Goal: Task Accomplishment & Management: Use online tool/utility

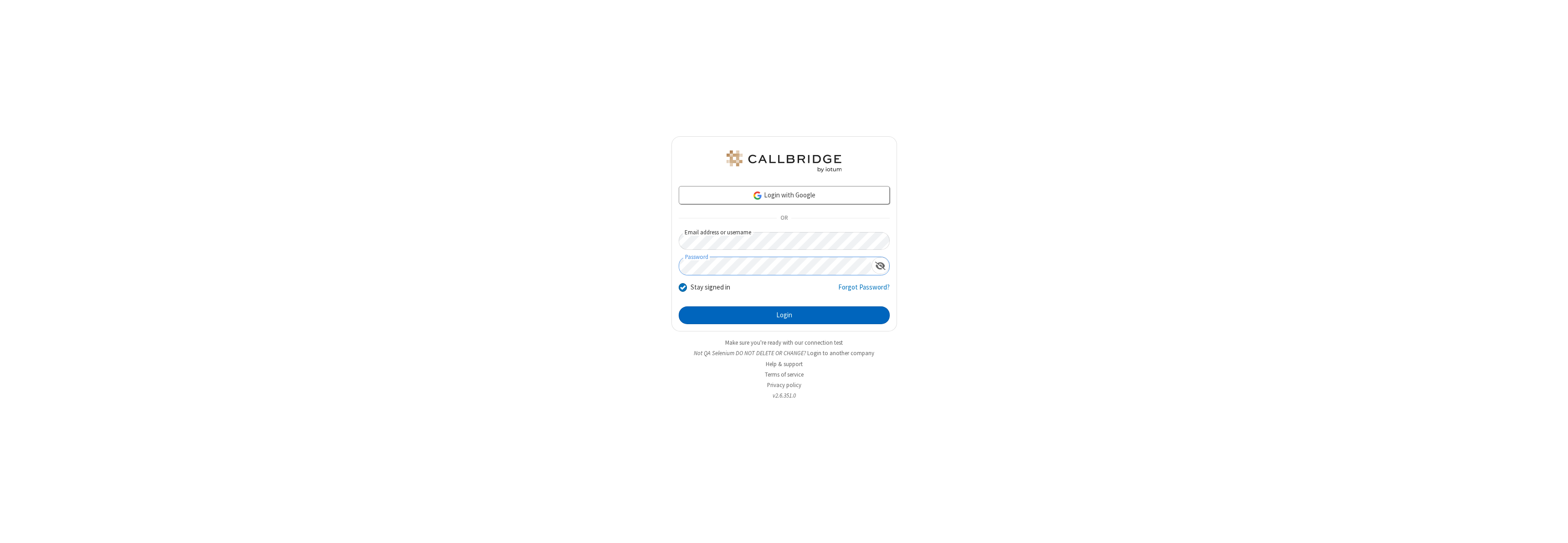
click at [784, 315] on button "Login" at bounding box center [784, 315] width 211 height 18
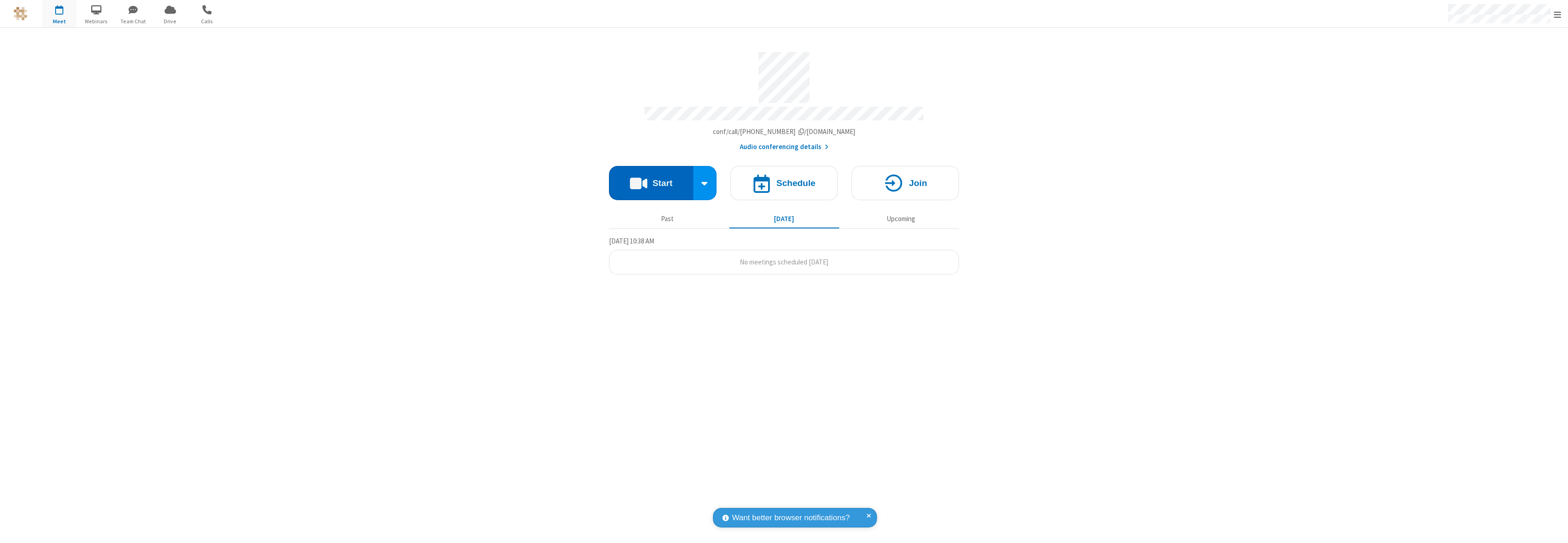
click at [651, 179] on button "Start" at bounding box center [651, 183] width 85 height 34
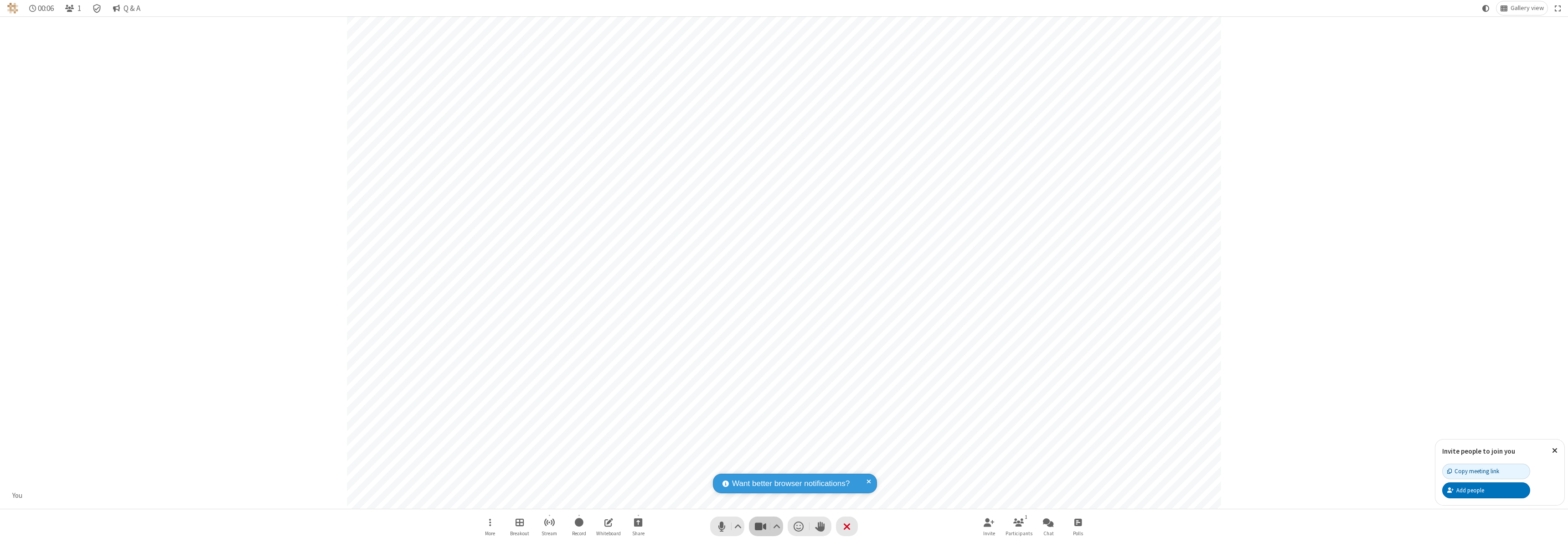
click at [760, 526] on span "Stop video (⌘+Shift+V)" at bounding box center [760, 527] width 13 height 13
click at [760, 526] on span "Start video (⌘+Shift+V)" at bounding box center [760, 527] width 13 height 13
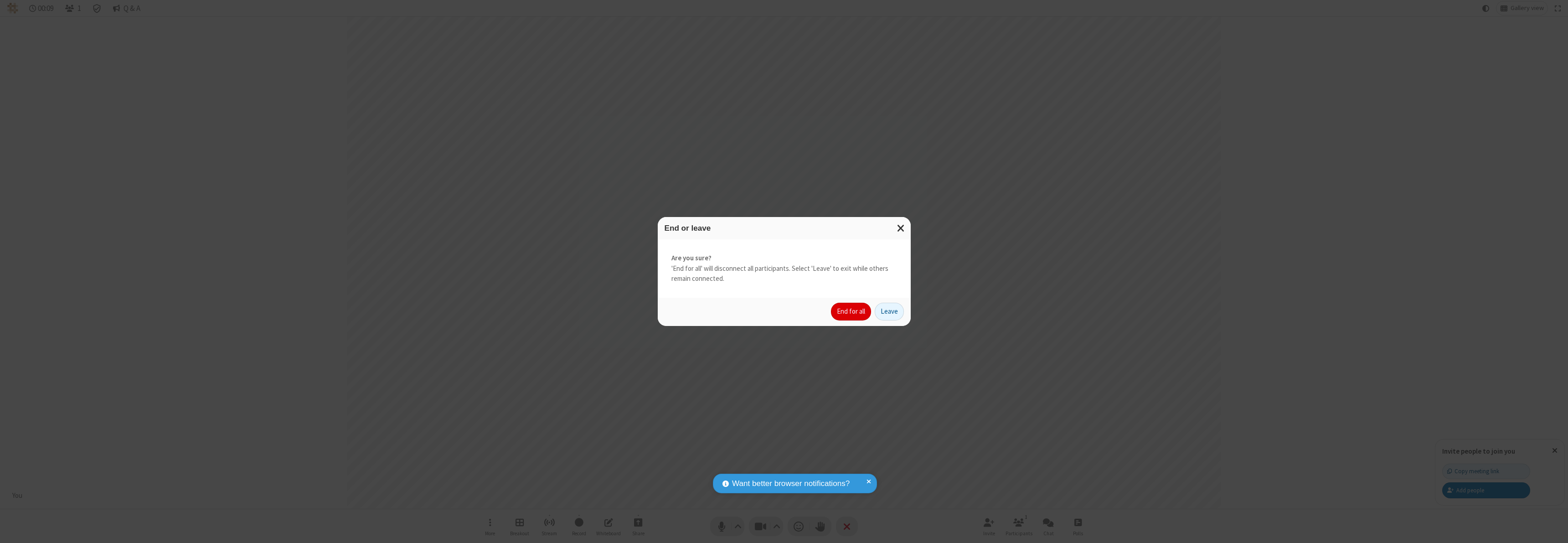
click at [852, 311] on button "End for all" at bounding box center [851, 312] width 40 height 18
